Goal: Task Accomplishment & Management: Use online tool/utility

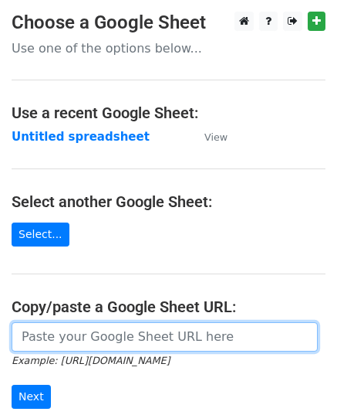
click at [68, 336] on input "url" at bounding box center [165, 336] width 307 height 29
click at [69, 322] on input "url" at bounding box center [165, 336] width 307 height 29
paste input "[URL][DOMAIN_NAME]"
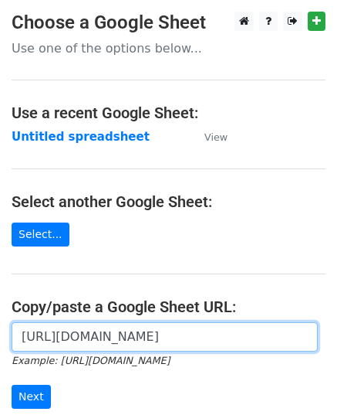
scroll to position [196, 0]
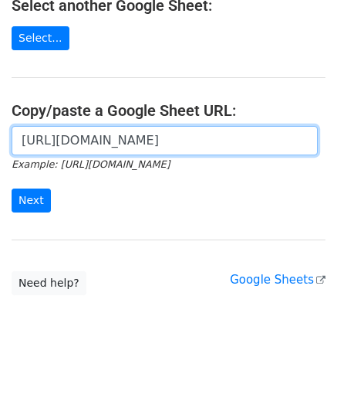
type input "https://docs.google.com/spreadsheets/d/13EGN83IkhXxf1PRZharodmuGyjXrZ9VCDNcybod…"
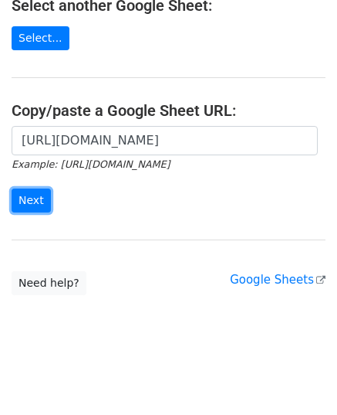
scroll to position [0, 0]
click at [19, 204] on input "Next" at bounding box center [31, 200] width 39 height 24
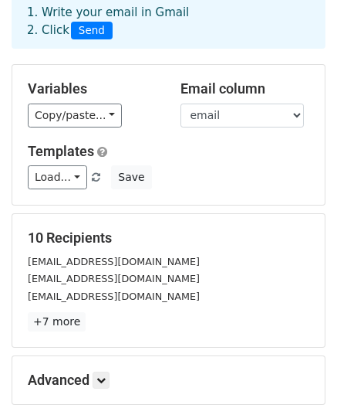
scroll to position [154, 0]
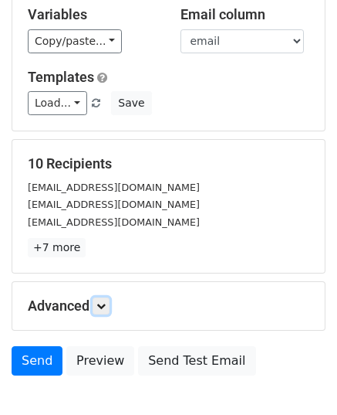
click at [102, 302] on icon at bounding box center [101, 305] width 9 height 9
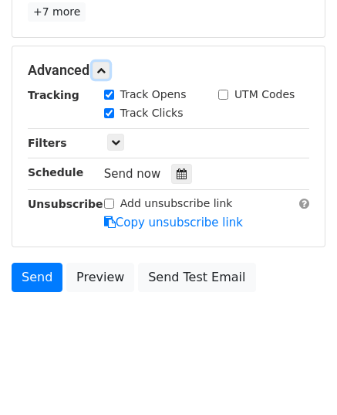
scroll to position [394, 0]
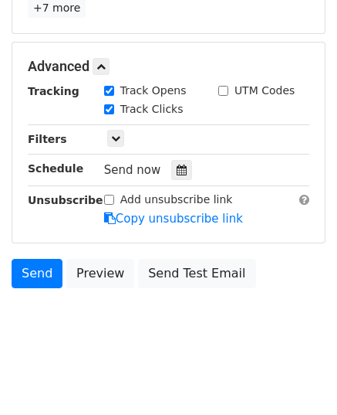
click at [177, 170] on icon at bounding box center [182, 169] width 10 height 11
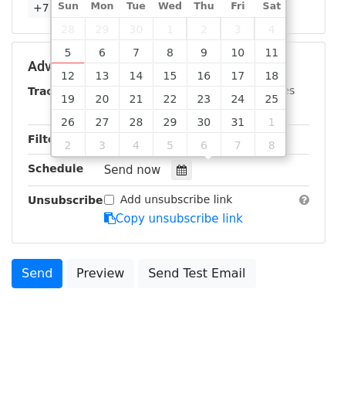
type input "2025-10-07 12:00"
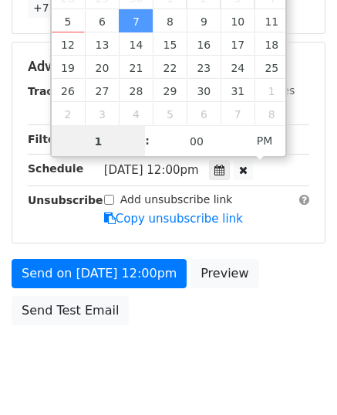
type input "11"
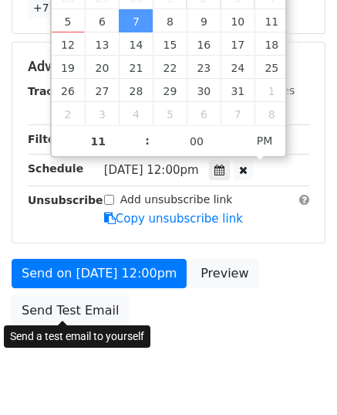
type input "2025-10-07 23:00"
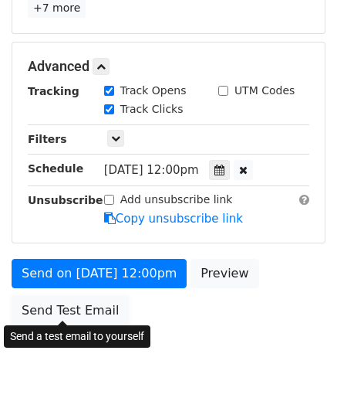
click at [63, 300] on link "Send Test Email" at bounding box center [70, 310] width 117 height 29
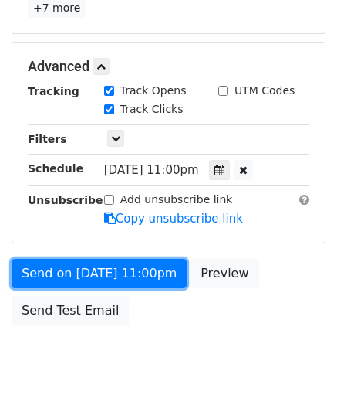
click at [84, 259] on link "Send on Oct 7 at 11:00pm" at bounding box center [99, 273] width 175 height 29
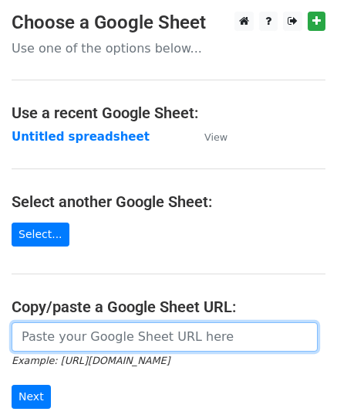
click at [73, 331] on input "url" at bounding box center [165, 336] width 307 height 29
paste input "https://docs.google.com/spreadsheets/d/1zgb6chAa8TtK1GYvmgK_zs2eqMqM4E8OuUExHjd…"
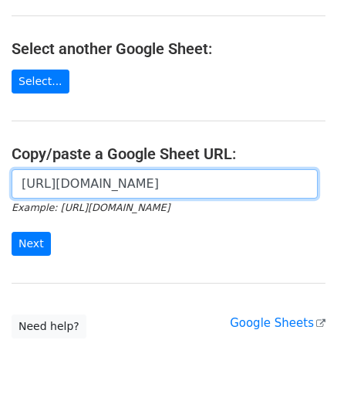
scroll to position [196, 0]
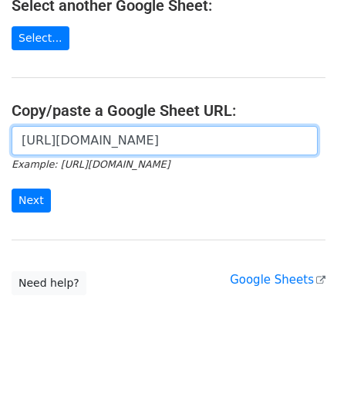
type input "https://docs.google.com/spreadsheets/d/1zgb6chAa8TtK1GYvmgK_zs2eqMqM4E8OuUExHjd…"
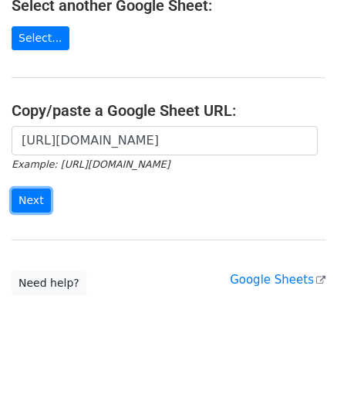
scroll to position [0, 0]
click at [25, 204] on input "Next" at bounding box center [31, 200] width 39 height 24
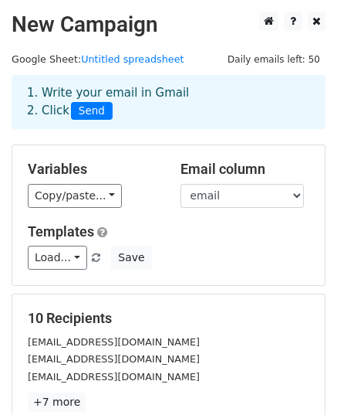
scroll to position [243, 0]
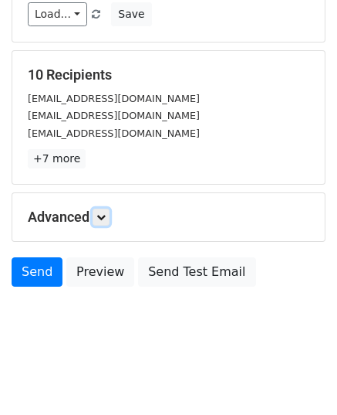
click at [104, 215] on icon at bounding box center [101, 216] width 9 height 9
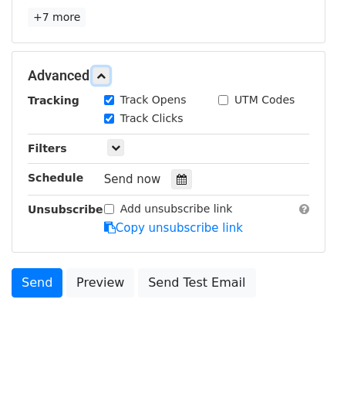
scroll to position [392, 0]
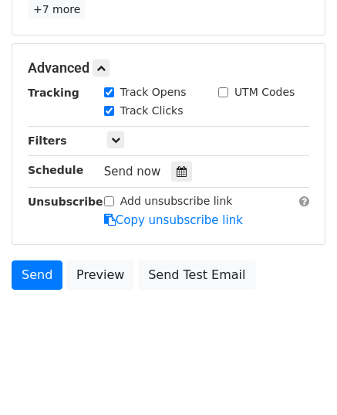
click at [177, 168] on icon at bounding box center [182, 171] width 10 height 11
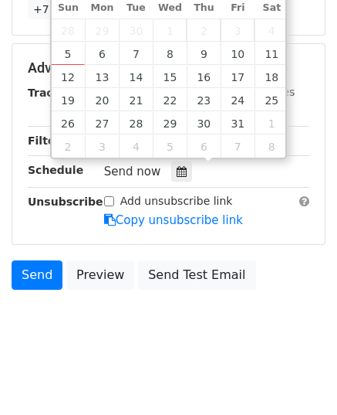
type input "2025-10-08 12:00"
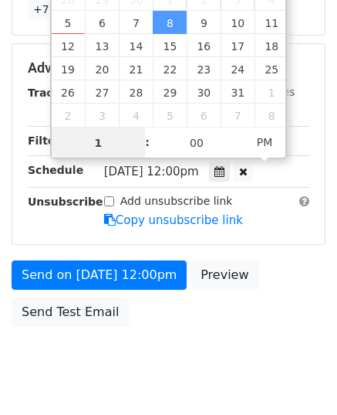
type input "11"
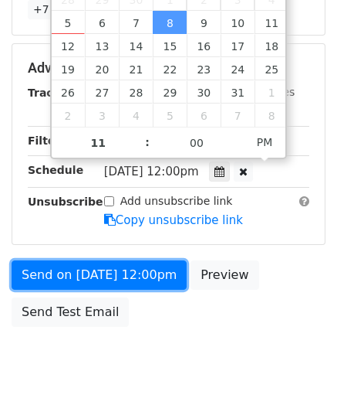
type input "2025-10-08 23:00"
click at [87, 268] on link "Send on Oct 8 at 12:00pm" at bounding box center [99, 274] width 175 height 29
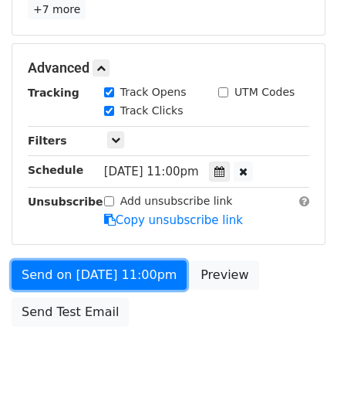
click at [87, 268] on link "Send on Oct 8 at 11:00pm" at bounding box center [99, 274] width 175 height 29
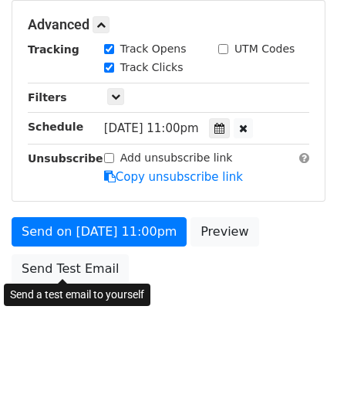
scroll to position [369, 0]
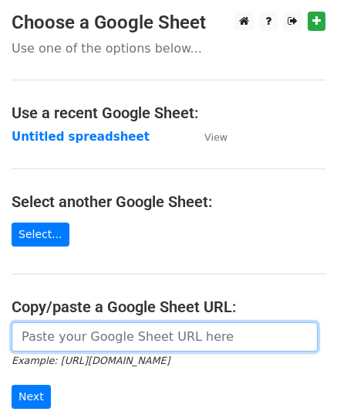
click at [71, 323] on input "url" at bounding box center [165, 336] width 307 height 29
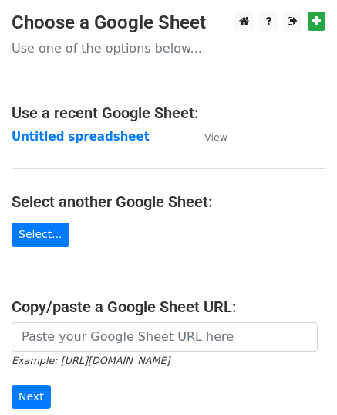
click at [63, 320] on main "Choose a Google Sheet Use one of the options below... Use a recent Google Sheet…" at bounding box center [168, 251] width 337 height 479
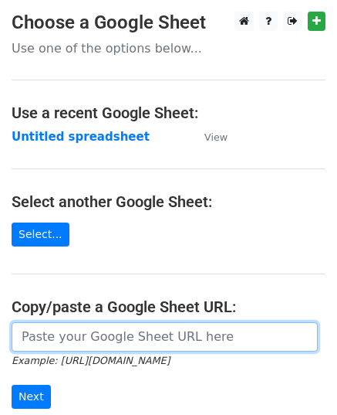
click at [58, 329] on input "url" at bounding box center [165, 336] width 307 height 29
paste input "https://docs.google.com/spreadsheets/d/1pGTWcUTp7uv_QJSXGVGER31IgpiVc4xauG_hMNX…"
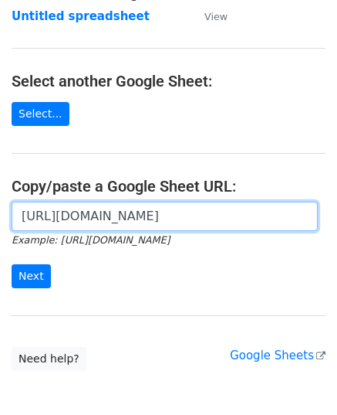
scroll to position [196, 0]
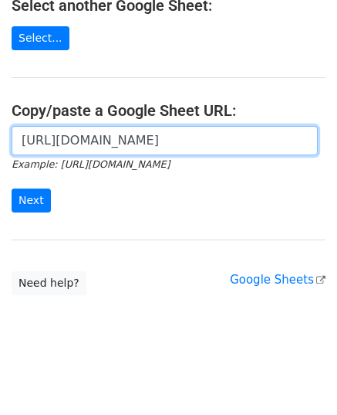
type input "https://docs.google.com/spreadsheets/d/1pGTWcUTp7uv_QJSXGVGER31IgpiVc4xauG_hMNX…"
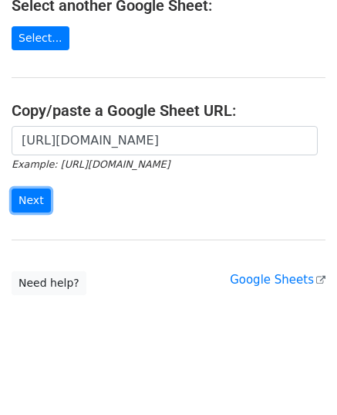
scroll to position [0, 0]
click at [24, 200] on input "Next" at bounding box center [31, 200] width 39 height 24
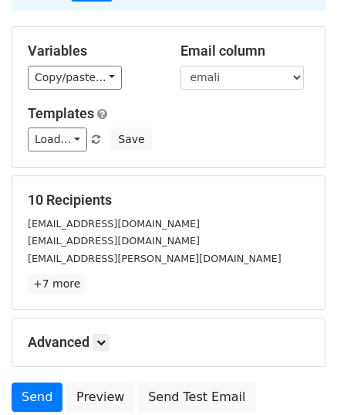
scroll to position [243, 0]
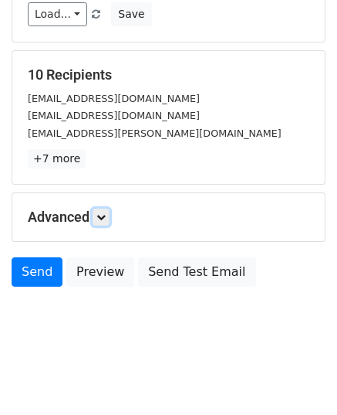
click at [102, 222] on link at bounding box center [101, 216] width 17 height 17
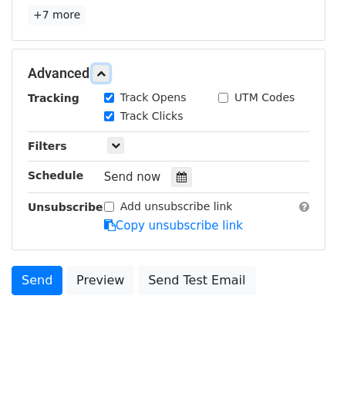
scroll to position [394, 0]
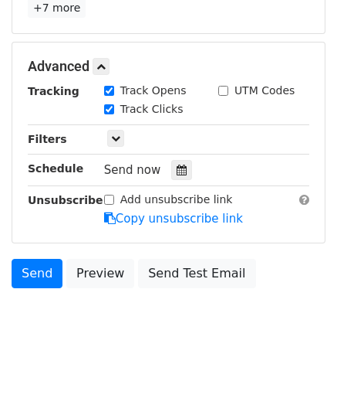
click at [177, 168] on icon at bounding box center [182, 169] width 10 height 11
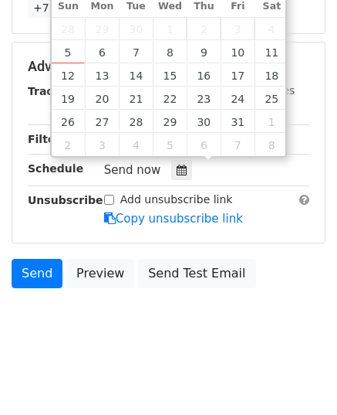
type input "2025-10-09 12:00"
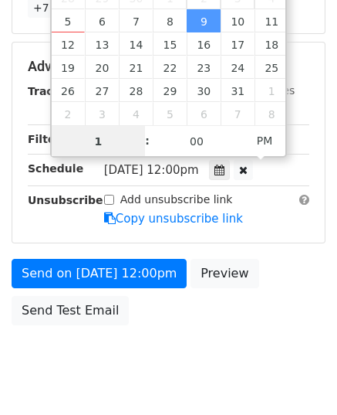
type input "11"
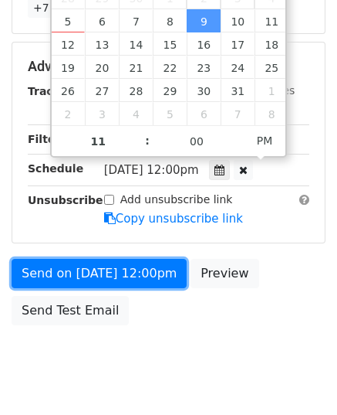
type input "2025-10-09 23:00"
click at [95, 273] on link "Send on Oct 9 at 12:00pm" at bounding box center [99, 273] width 175 height 29
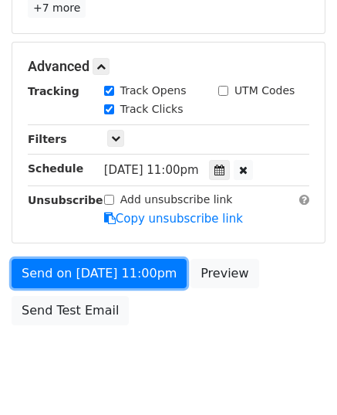
click at [95, 273] on div "Send on Oct 9 at 11:00pm Preview Send Test Email" at bounding box center [168, 296] width 337 height 74
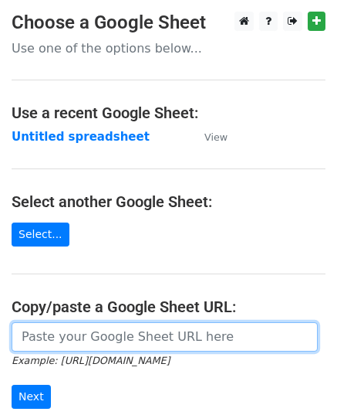
click at [110, 334] on input "url" at bounding box center [165, 336] width 307 height 29
paste input "[URL][DOMAIN_NAME]"
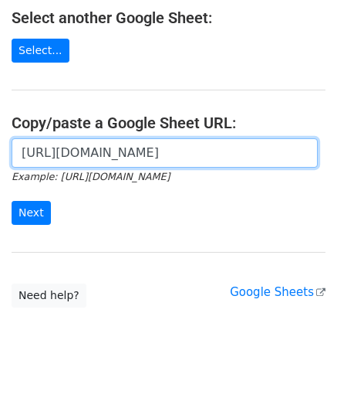
scroll to position [196, 0]
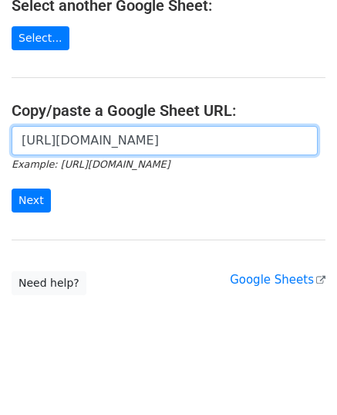
type input "[URL][DOMAIN_NAME]"
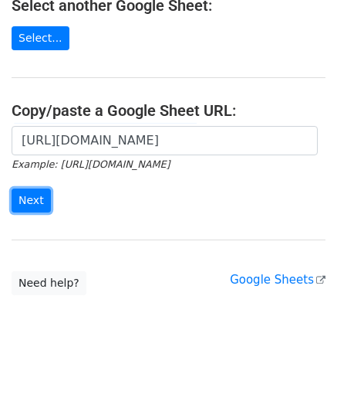
click at [40, 197] on input "Next" at bounding box center [31, 200] width 39 height 24
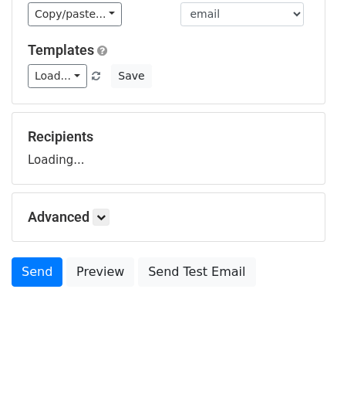
scroll to position [181, 0]
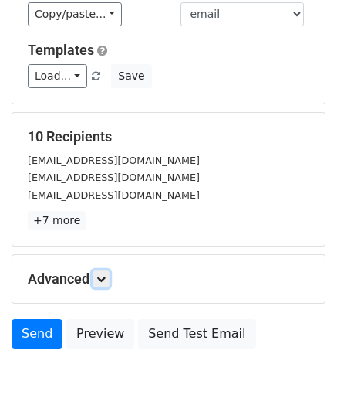
click at [103, 274] on icon at bounding box center [101, 278] width 9 height 9
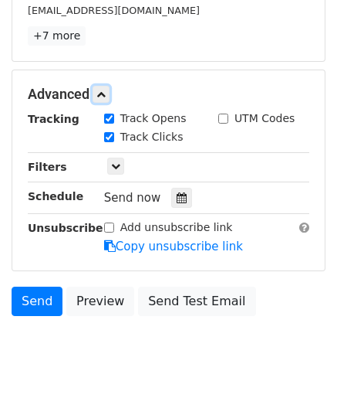
scroll to position [394, 0]
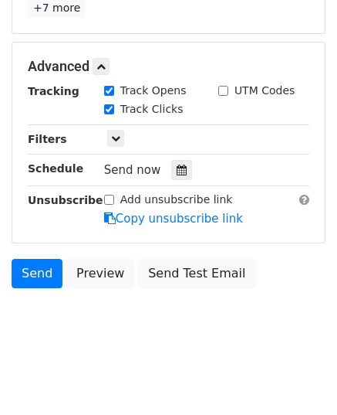
click at [177, 168] on icon at bounding box center [182, 169] width 10 height 11
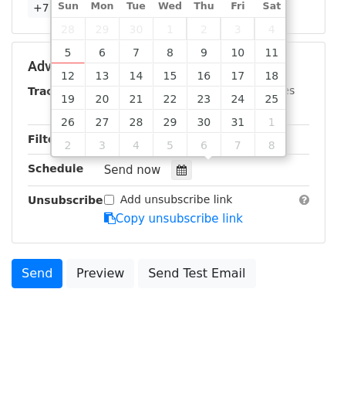
type input "[DATE] 12:00"
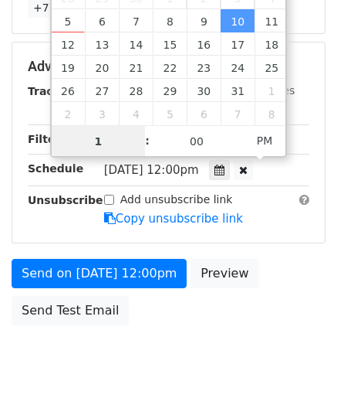
type input "11"
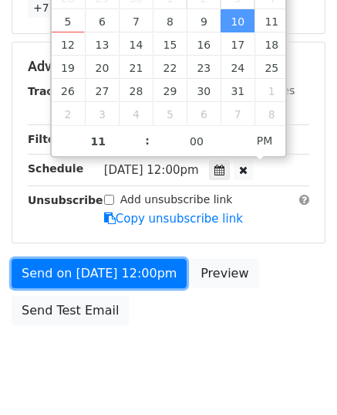
type input "[DATE] 23:00"
click at [101, 260] on link "Send on [DATE] 12:00pm" at bounding box center [99, 273] width 175 height 29
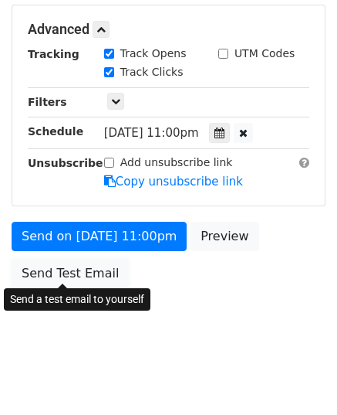
click at [101, 260] on link "Send Test Email" at bounding box center [70, 273] width 117 height 29
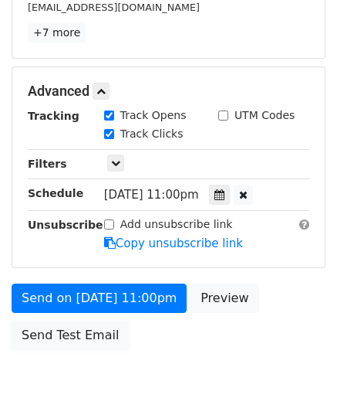
scroll to position [430, 0]
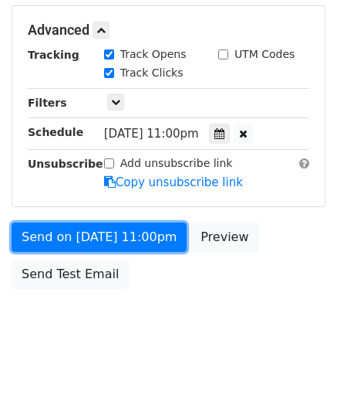
click at [100, 235] on link "Send on [DATE] 11:00pm" at bounding box center [99, 236] width 175 height 29
